Goal: Find specific page/section: Find specific page/section

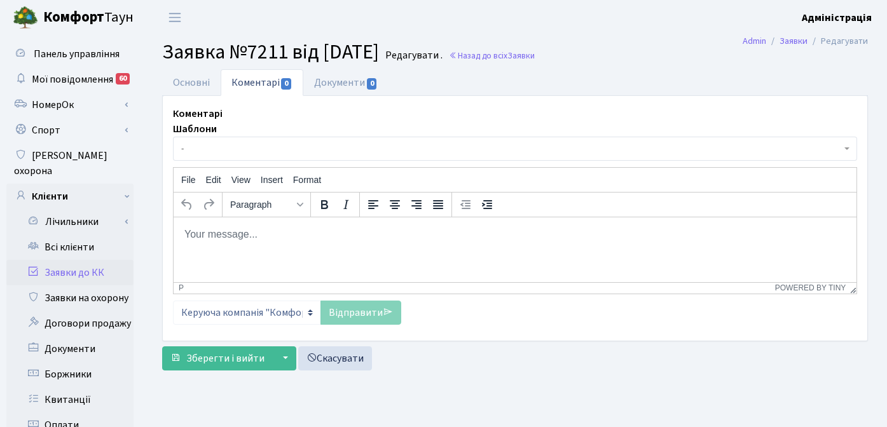
click at [625, 386] on main "Admin Заявки Редагувати Заявка №7211 від [DATE] Редагувати . Назад до всіх Заяв…" at bounding box center [515, 405] width 744 height 740
click at [587, 28] on header "[PERSON_NAME] Адміністрація Мій обліковий запис Вийти" at bounding box center [443, 17] width 887 height 35
click at [235, 26] on header "[PERSON_NAME] Адміністрація Мій обліковий запис Вийти" at bounding box center [443, 17] width 887 height 35
click at [641, 42] on h2 "Заявка №7211 від [DATE] Редагувати . Назад до всіх Заявки" at bounding box center [515, 52] width 706 height 24
click at [647, 33] on header "[PERSON_NAME] Адміністрація Мій обліковий запис Вийти" at bounding box center [443, 17] width 887 height 35
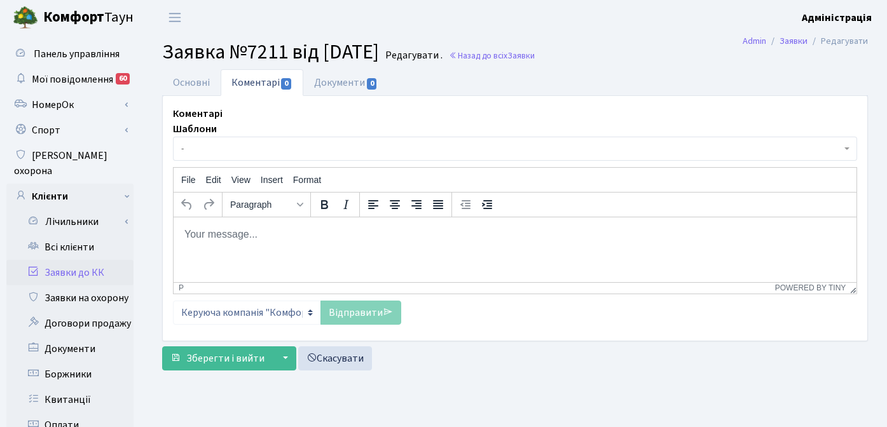
click at [375, 17] on header "[PERSON_NAME] Адміністрація Мій обліковий запис Вийти" at bounding box center [443, 17] width 887 height 35
click at [631, 48] on h2 "Заявка №7211 від [DATE] Редагувати . Назад до всіх Заявки" at bounding box center [515, 52] width 706 height 24
click at [544, 33] on header "[PERSON_NAME] Адміністрація Мій обліковий запис Вийти" at bounding box center [443, 17] width 887 height 35
click at [535, 57] on span "Заявки" at bounding box center [521, 56] width 27 height 12
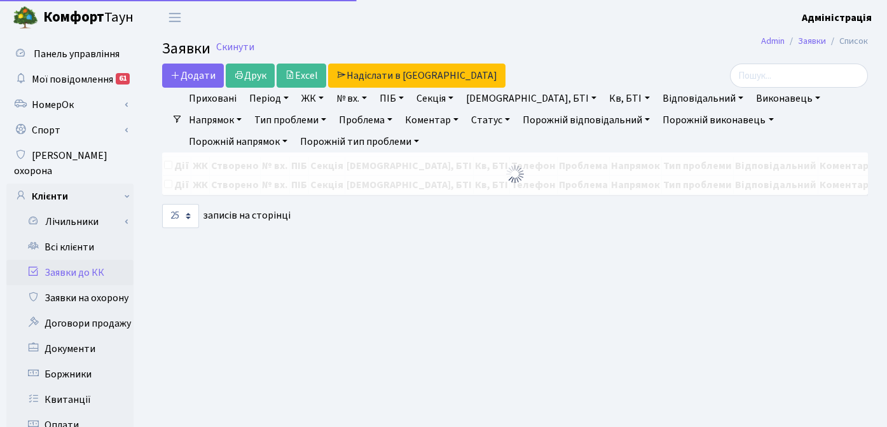
select select "25"
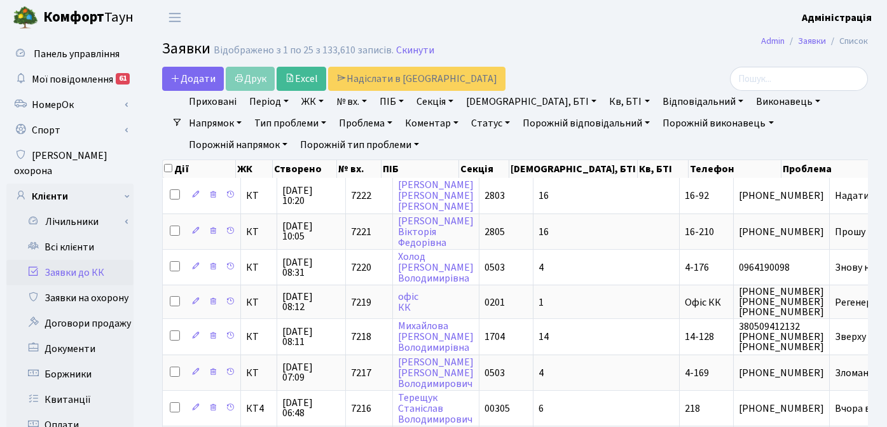
click at [595, 50] on h2 "Заявки Відображено з 1 по 25 з 133,610 записів. Скинути" at bounding box center [515, 51] width 706 height 22
